Goal: Task Accomplishment & Management: Complete application form

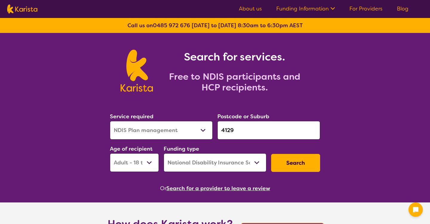
select select "NDIS Plan management"
select select "AD"
select select "NDIS"
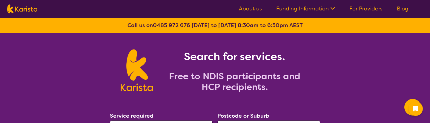
select select "NDIS Plan management"
select select "AD"
select select "NDIS"
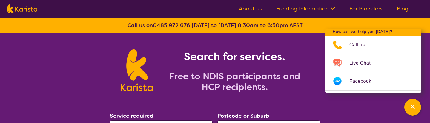
click at [400, 4] on ul "About us Funding Information NDIS - National Disability Insurance Scheme HCP - …" at bounding box center [324, 9] width 184 height 10
click at [400, 7] on link "Blog" at bounding box center [403, 8] width 12 height 7
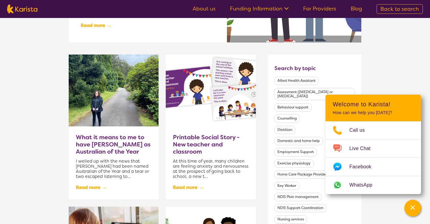
scroll to position [239, 0]
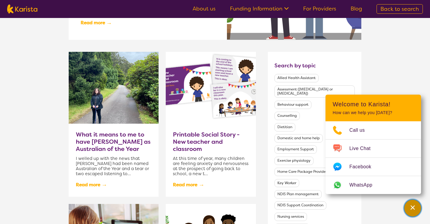
click at [408, 212] on div "Channel Menu" at bounding box center [413, 207] width 12 height 13
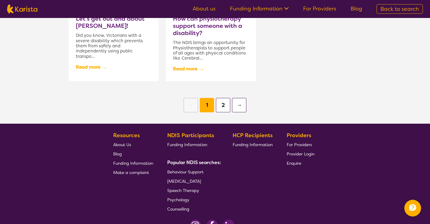
click at [224, 103] on button "2" at bounding box center [223, 105] width 14 height 14
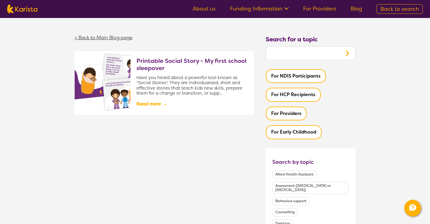
click at [112, 35] on link "< Back to Main Blog page" at bounding box center [104, 37] width 58 height 6
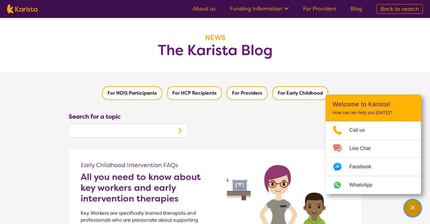
click at [418, 210] on div "Channel Menu" at bounding box center [413, 207] width 12 height 13
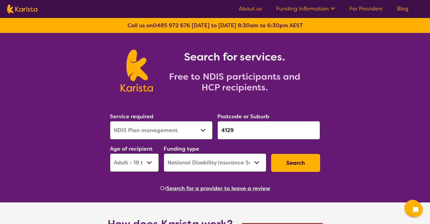
select select "NDIS Plan management"
select select "AD"
select select "NDIS"
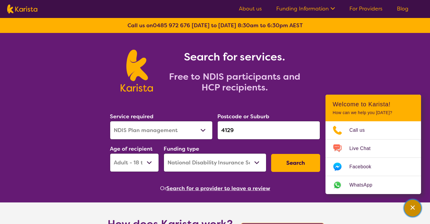
click at [409, 205] on div "Channel Menu" at bounding box center [413, 207] width 12 height 13
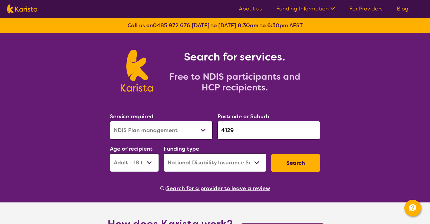
click at [140, 165] on select "Early Childhood - 0 to 9 Child - 10 to 11 Adolescent - 12 to 17 Adult - 18 to 6…" at bounding box center [134, 162] width 49 height 19
select select "AS"
click at [110, 153] on select "Early Childhood - 0 to 9 Child - 10 to 11 Adolescent - 12 to 17 Adult - 18 to 6…" at bounding box center [134, 162] width 49 height 19
click at [285, 162] on button "Search" at bounding box center [295, 163] width 49 height 18
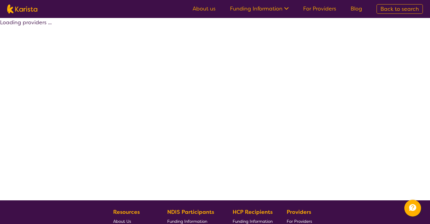
select select "by_score"
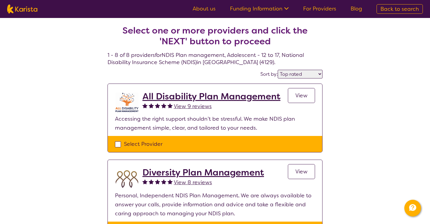
click at [149, 147] on div "Select Provider" at bounding box center [215, 143] width 200 height 9
checkbox input "true"
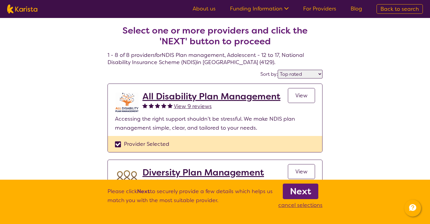
click at [285, 192] on link "Next" at bounding box center [301, 191] width 36 height 16
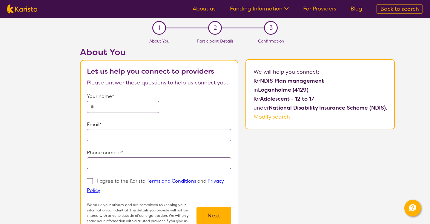
select select "by_score"
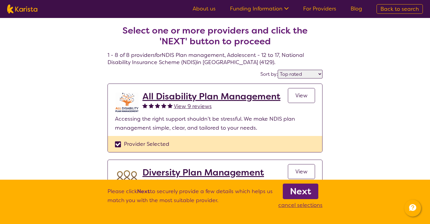
click at [161, 144] on div "Provider Selected" at bounding box center [215, 143] width 200 height 9
checkbox input "false"
